Goal: Task Accomplishment & Management: Use online tool/utility

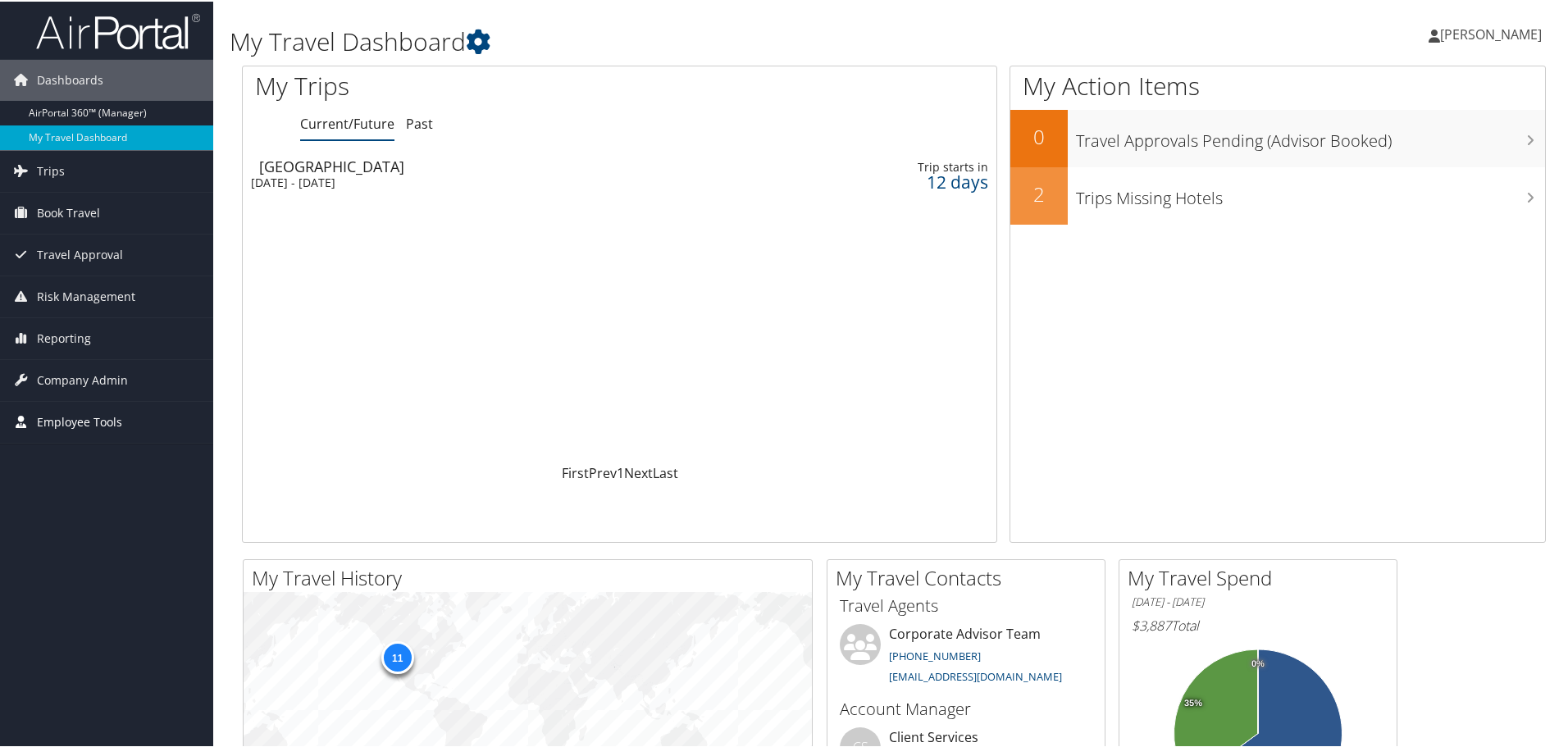
click at [62, 420] on span "Employee Tools" at bounding box center [79, 421] width 85 height 41
click at [42, 160] on span "Trips" at bounding box center [51, 170] width 28 height 41
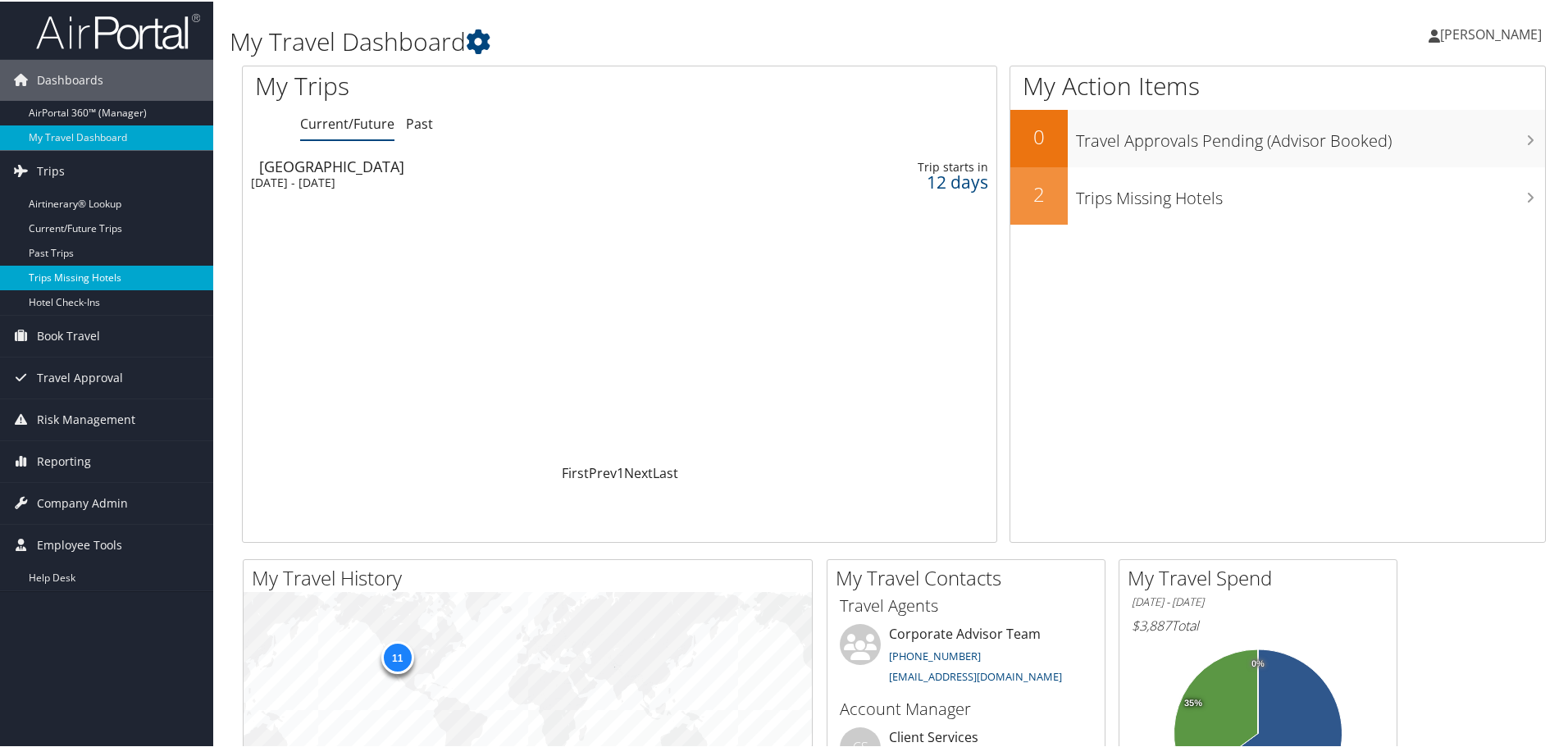
click at [76, 278] on link "Trips Missing Hotels" at bounding box center [106, 276] width 213 height 24
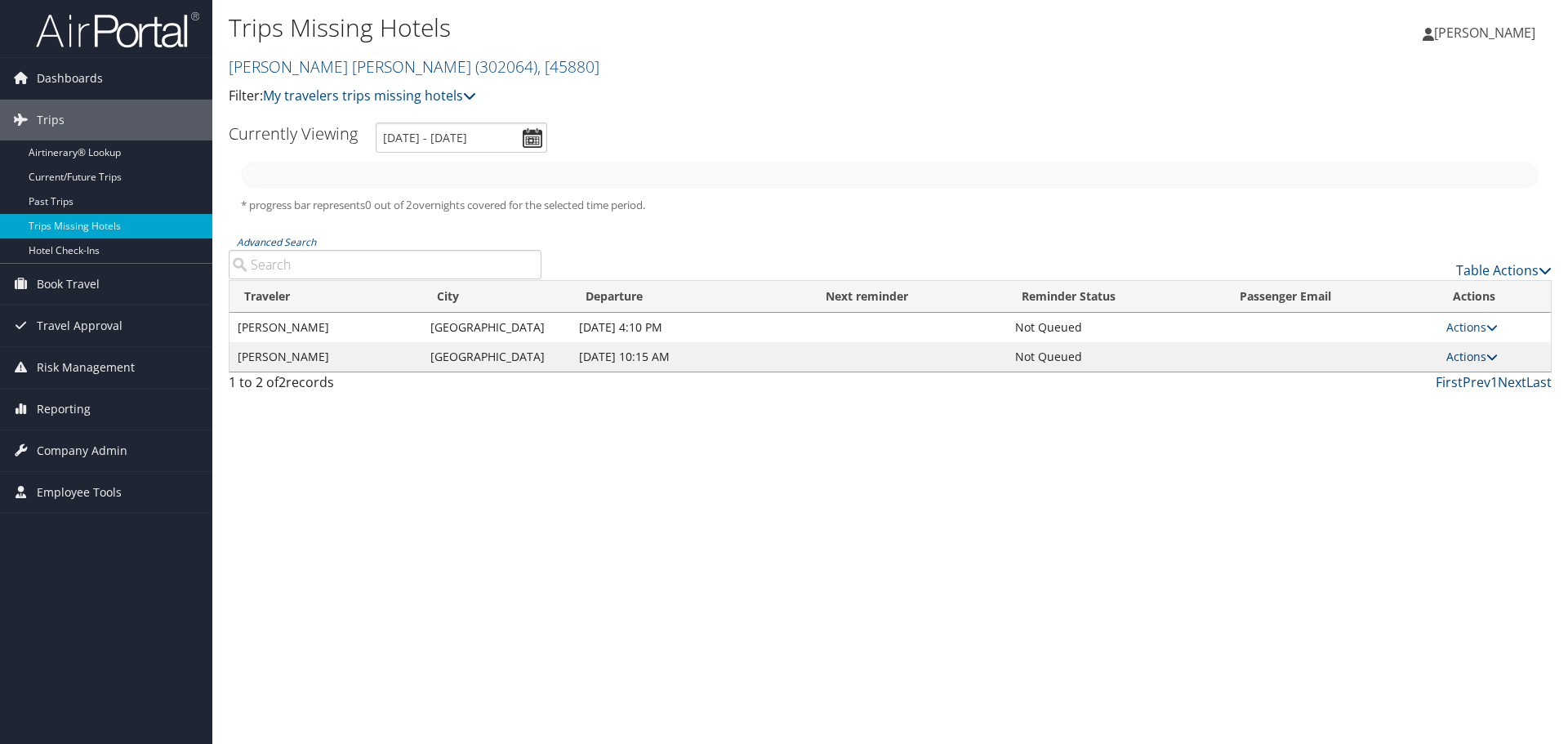
click at [1452, 355] on link "Actions" at bounding box center [1471, 357] width 51 height 16
drag, startPoint x: 1129, startPoint y: 470, endPoint x: 693, endPoint y: 344, distance: 453.8
click at [1126, 469] on div "Trips Missing Hotels [PERSON_NAME] [PERSON_NAME] ( 302064 ) , [ 45880 ] [PERSON…" at bounding box center [889, 372] width 1355 height 744
click at [26, 288] on icon at bounding box center [21, 283] width 24 height 24
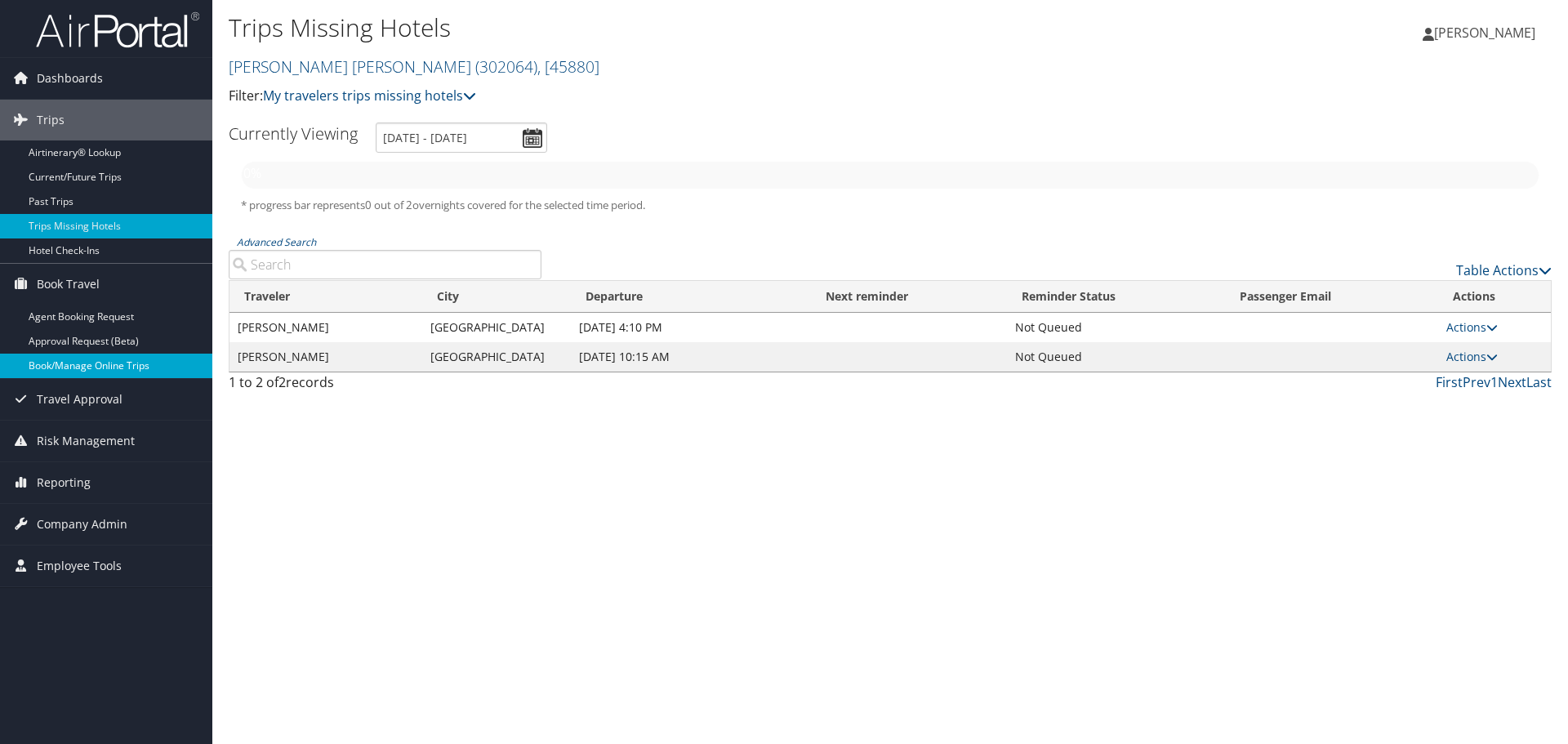
click at [76, 363] on link "Book/Manage Online Trips" at bounding box center [105, 366] width 212 height 24
